Goal: Find contact information: Find contact information

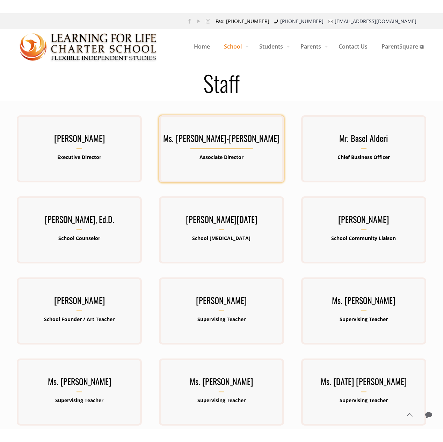
scroll to position [241, 0]
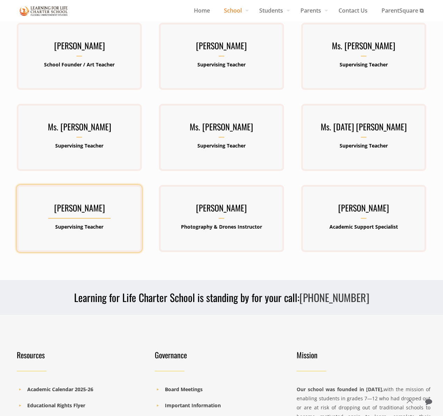
click at [82, 197] on div "[PERSON_NAME] Supervising Teacher" at bounding box center [79, 218] width 125 height 67
click at [81, 204] on h3 "[PERSON_NAME]" at bounding box center [79, 209] width 125 height 18
drag, startPoint x: 82, startPoint y: 204, endPoint x: 82, endPoint y: 207, distance: 3.9
click at [82, 204] on h3 "[PERSON_NAME]" at bounding box center [79, 209] width 125 height 18
drag, startPoint x: 82, startPoint y: 207, endPoint x: 71, endPoint y: 207, distance: 10.9
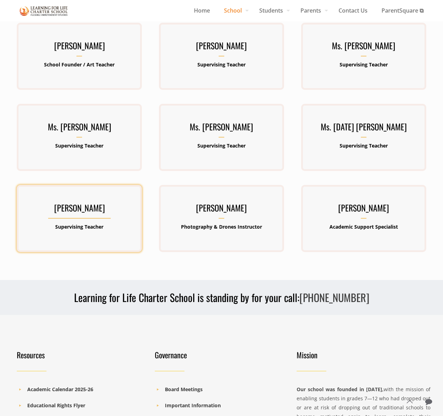
click at [72, 205] on h3 "[PERSON_NAME]" at bounding box center [79, 209] width 125 height 18
drag, startPoint x: 71, startPoint y: 207, endPoint x: 68, endPoint y: 204, distance: 4.0
click at [68, 204] on h3 "[PERSON_NAME]" at bounding box center [79, 209] width 125 height 18
click at [68, 205] on h3 "[PERSON_NAME]" at bounding box center [79, 209] width 125 height 18
drag, startPoint x: 68, startPoint y: 205, endPoint x: 69, endPoint y: 224, distance: 18.9
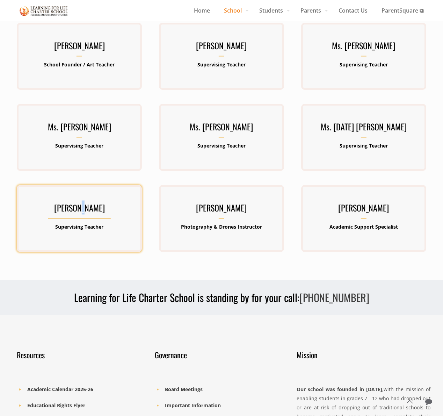
click at [70, 223] on div "[PERSON_NAME] Supervising Teacher" at bounding box center [79, 218] width 125 height 36
click at [89, 227] on b "Supervising Teacher" at bounding box center [79, 226] width 48 height 7
drag, startPoint x: 58, startPoint y: 208, endPoint x: 126, endPoint y: 204, distance: 68.2
click at [126, 204] on h3 "[PERSON_NAME]" at bounding box center [79, 209] width 125 height 18
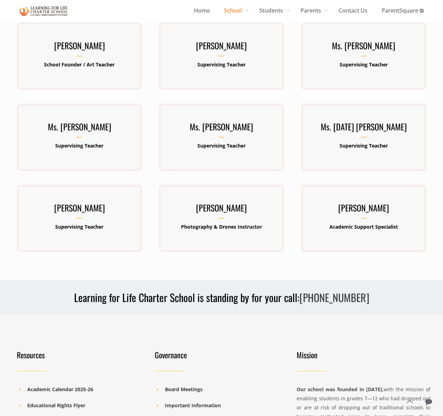
copy h3 "[PERSON_NAME]"
